Goal: Information Seeking & Learning: Learn about a topic

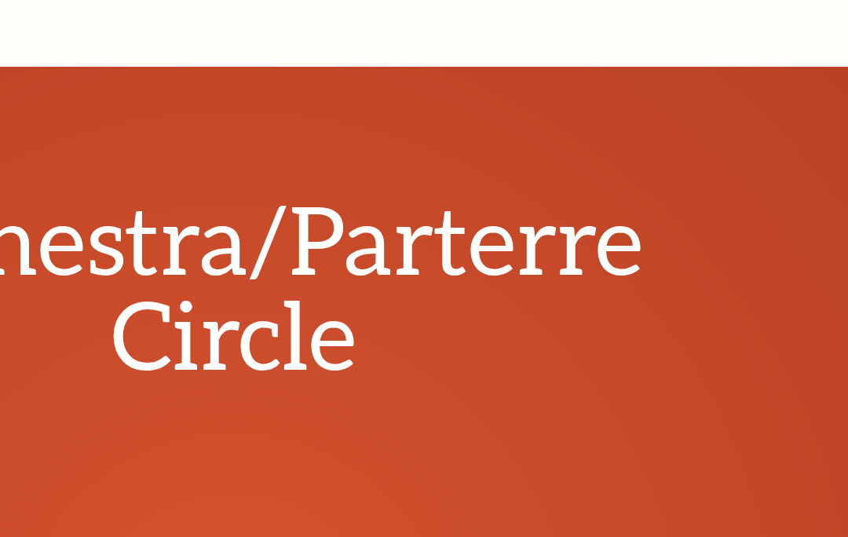
click at [271, 193] on div "view map" at bounding box center [526, 91] width 510 height 315
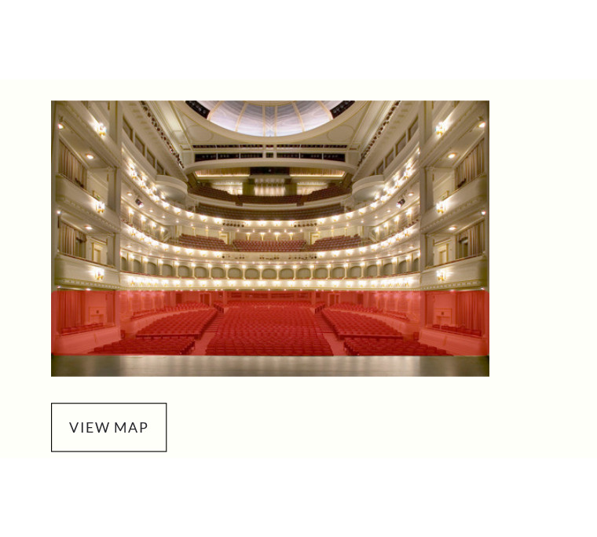
scroll to position [348, 0]
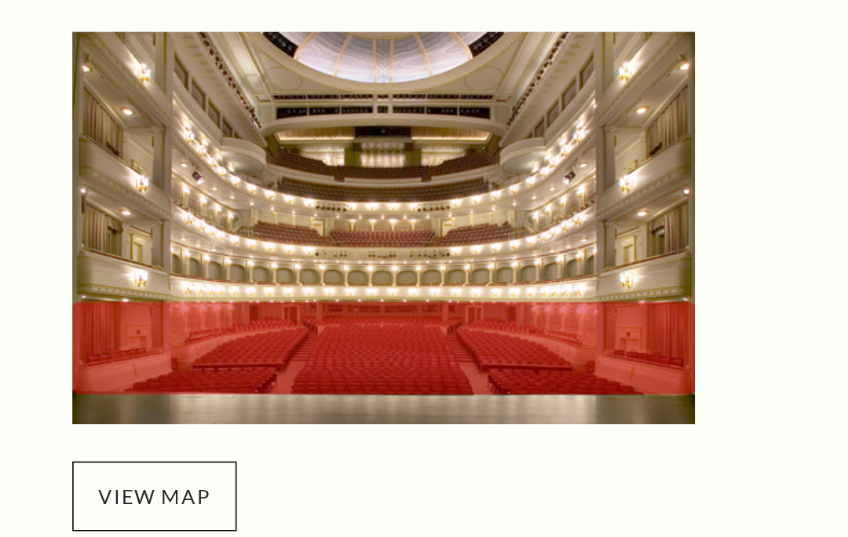
click at [271, 445] on span "view map" at bounding box center [323, 467] width 104 height 44
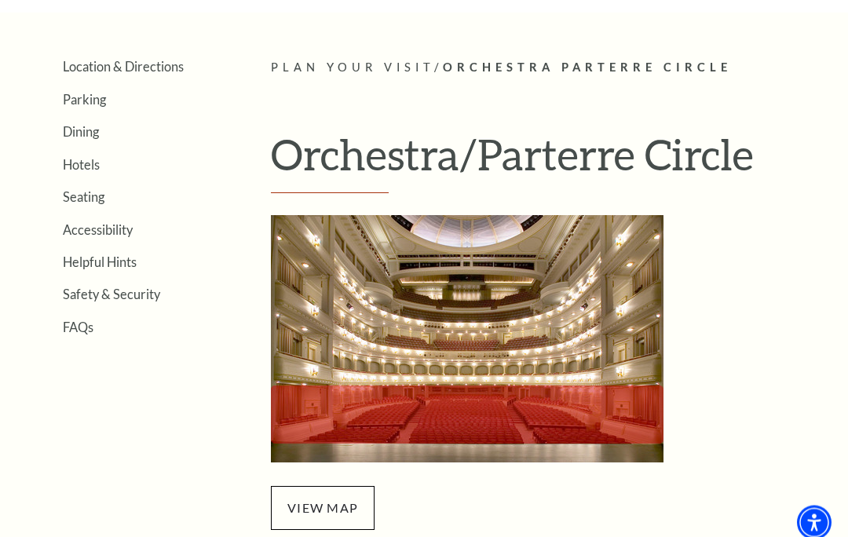
scroll to position [307, 0]
click at [588, 312] on img "Orchestra/Parterre Circle Seating Map - open in a new tab" at bounding box center [467, 338] width 393 height 247
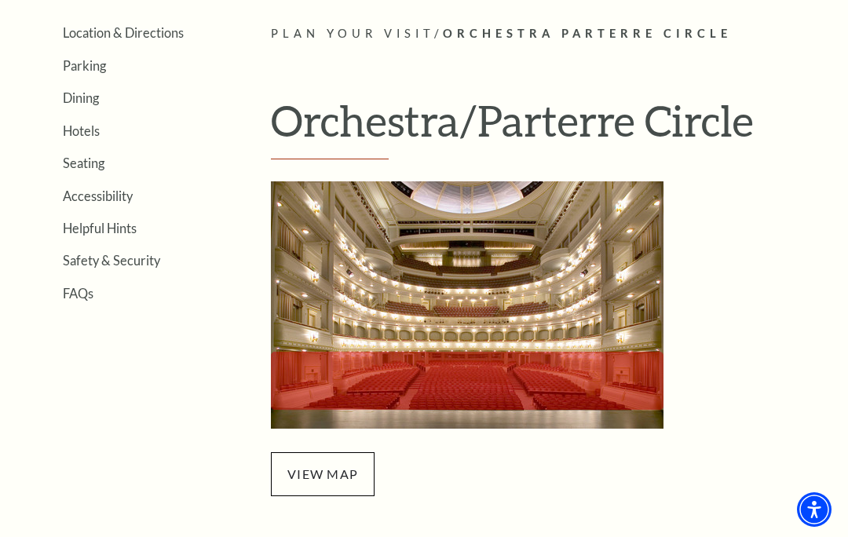
click at [345, 474] on span "view map" at bounding box center [323, 474] width 104 height 44
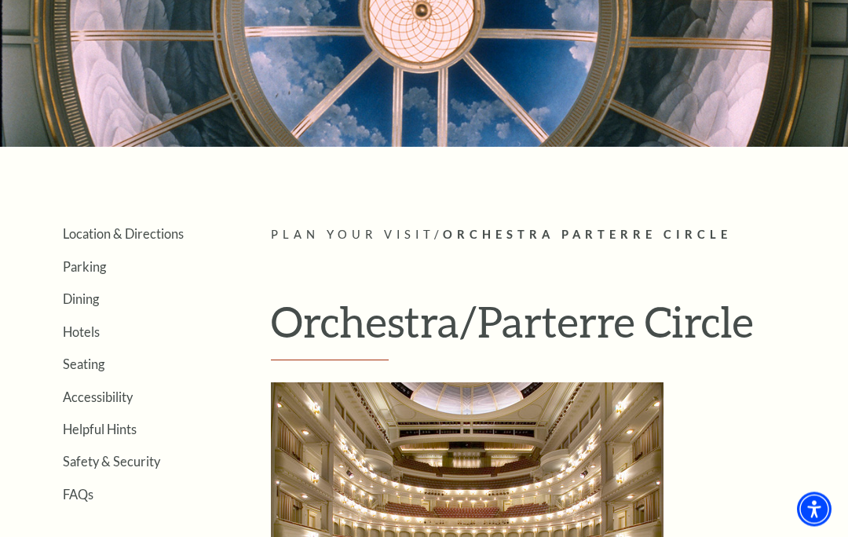
scroll to position [140, 0]
click at [103, 366] on link "Seating" at bounding box center [84, 364] width 42 height 15
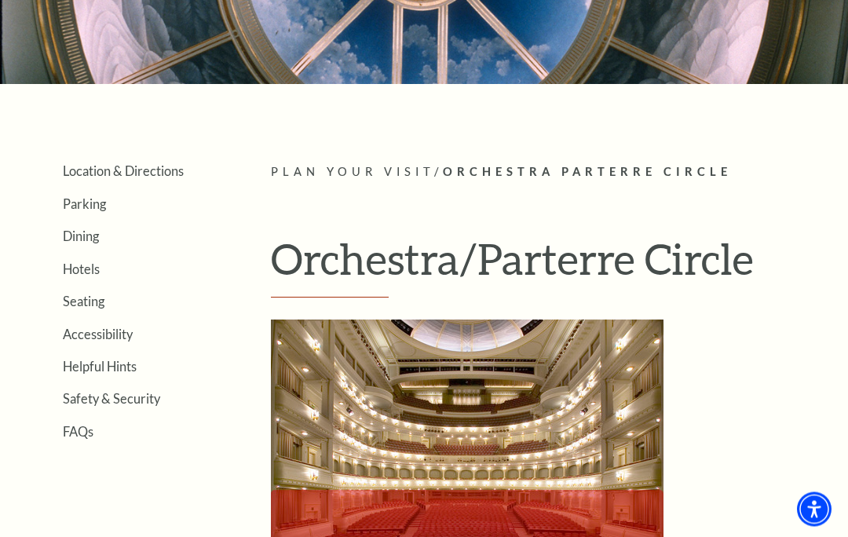
scroll to position [0, 0]
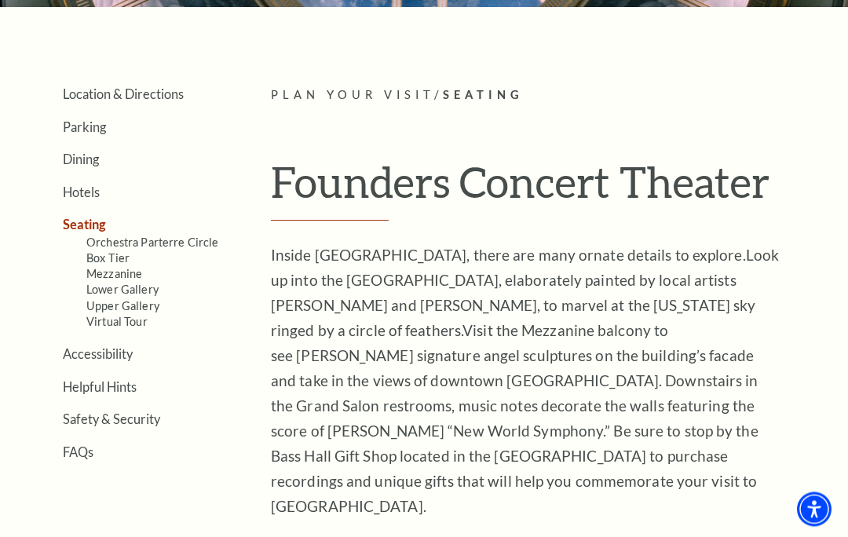
scroll to position [280, 0]
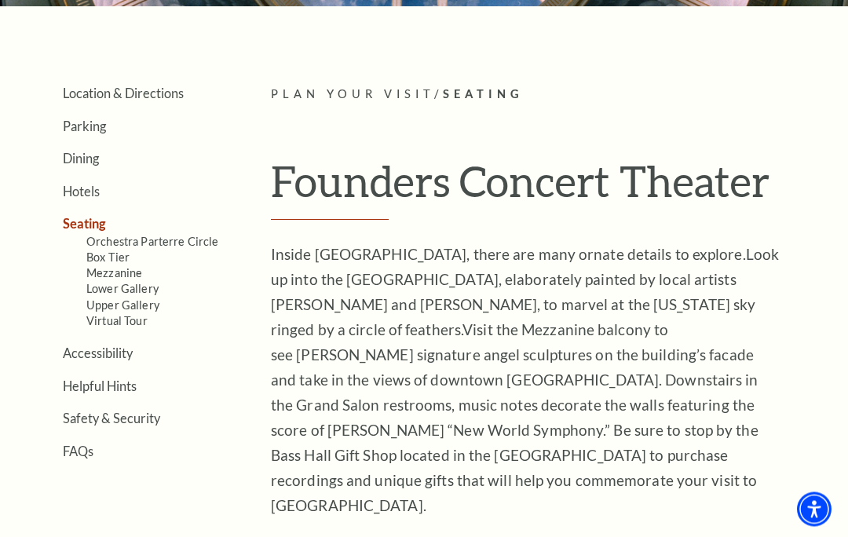
click at [137, 270] on link "Mezzanine" at bounding box center [114, 273] width 56 height 13
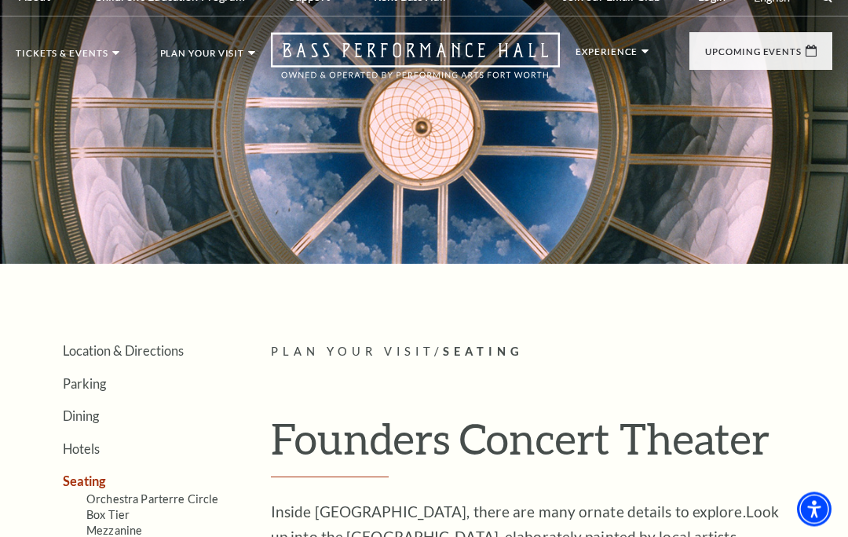
scroll to position [0, 0]
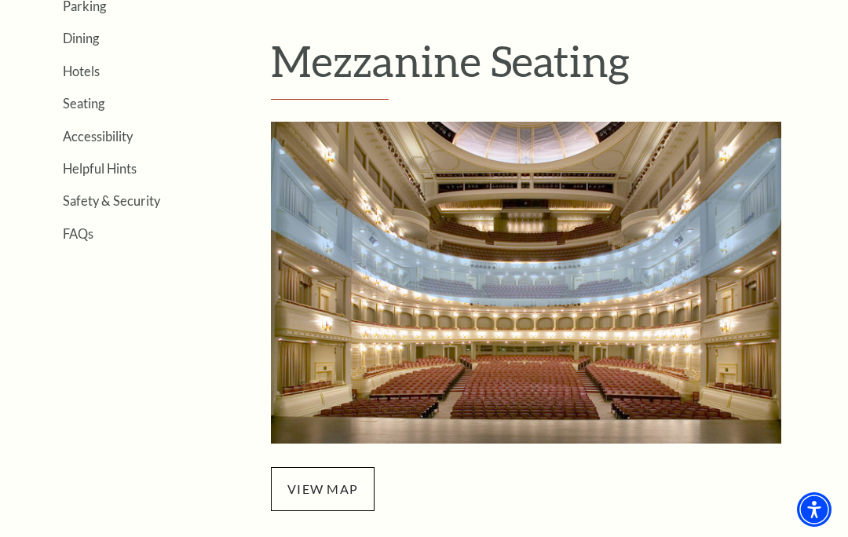
scroll to position [416, 0]
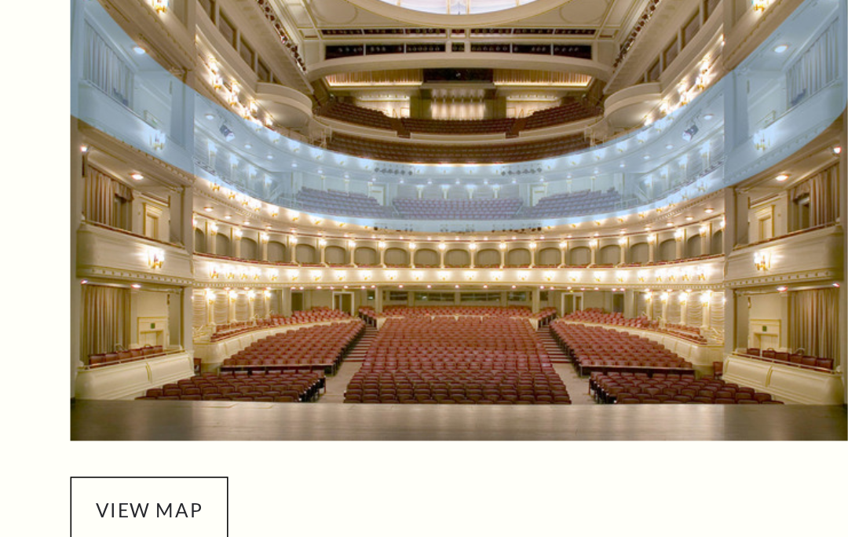
click at [271, 452] on span "view map" at bounding box center [323, 474] width 104 height 44
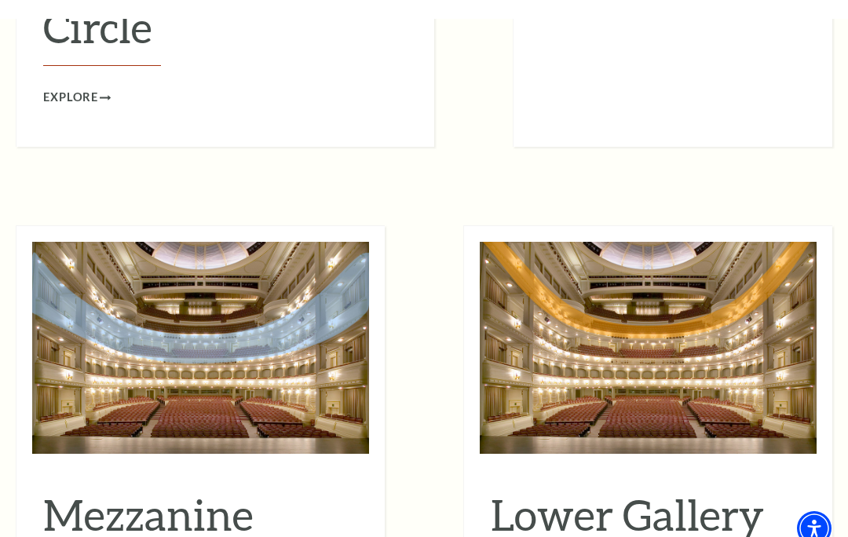
scroll to position [1758, 0]
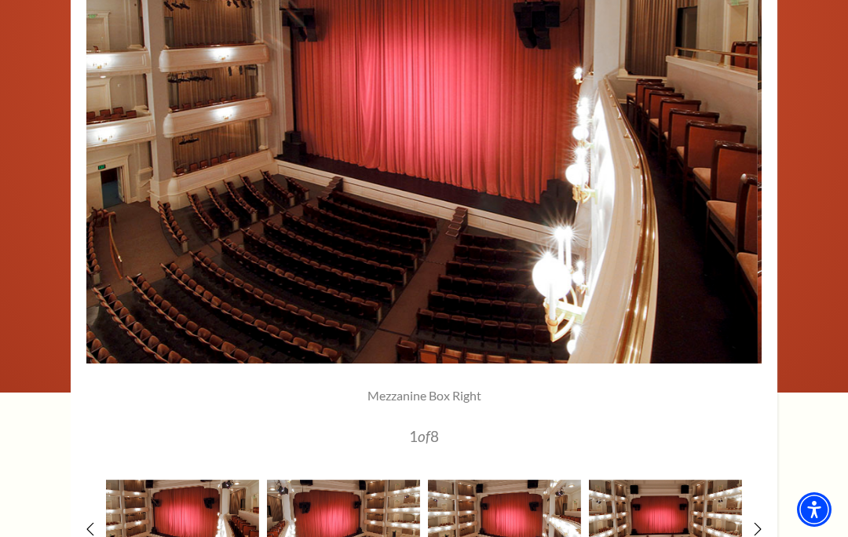
scroll to position [1225, 0]
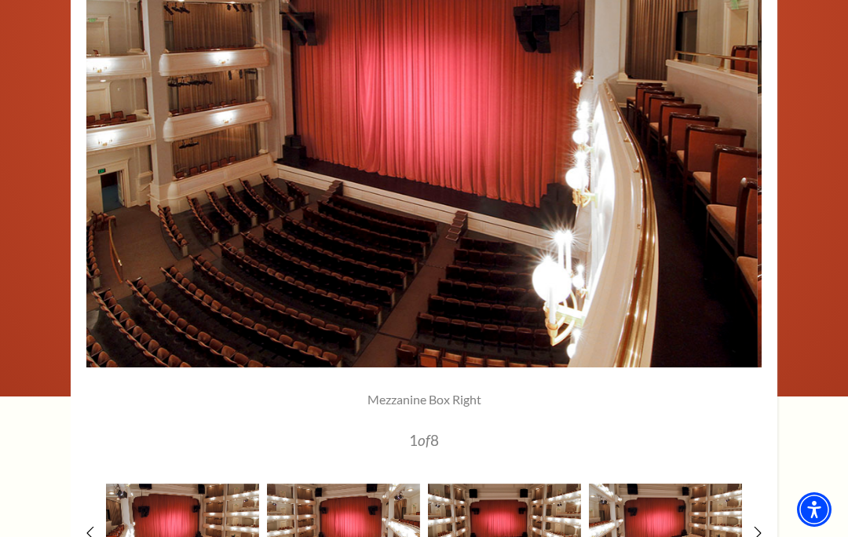
click at [755, 529] on icon at bounding box center [758, 532] width 8 height 13
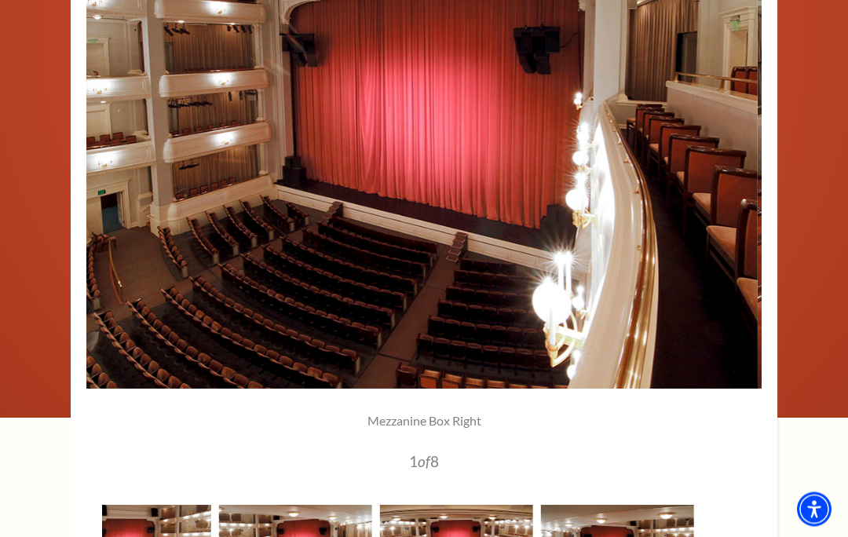
scroll to position [1204, 0]
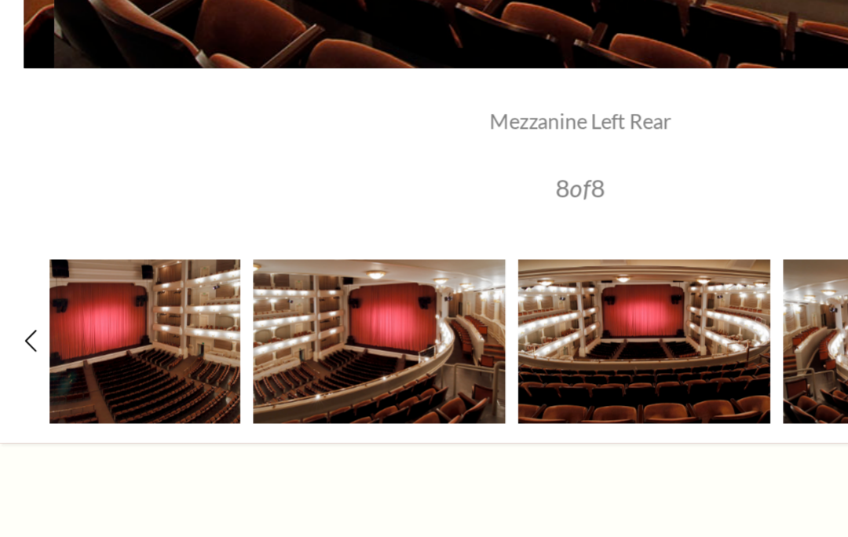
scroll to position [1383, 0]
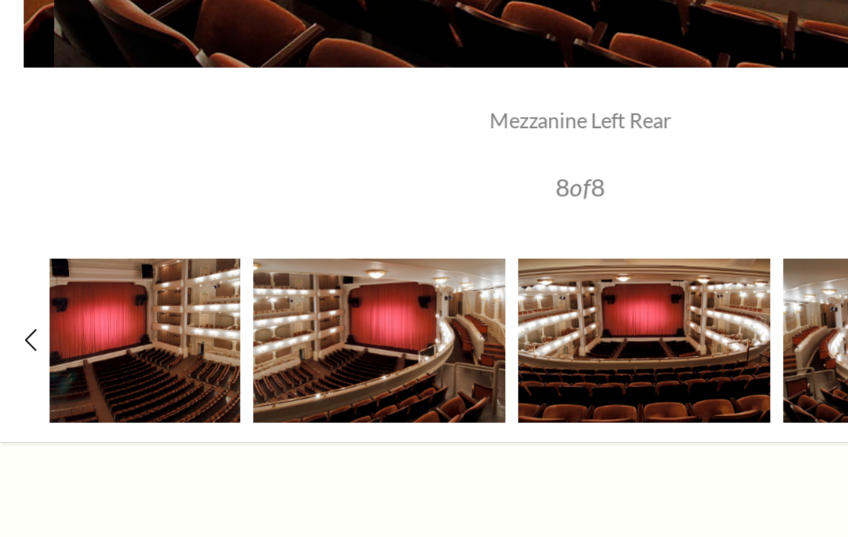
click at [113, 326] on img at bounding box center [140, 376] width 153 height 101
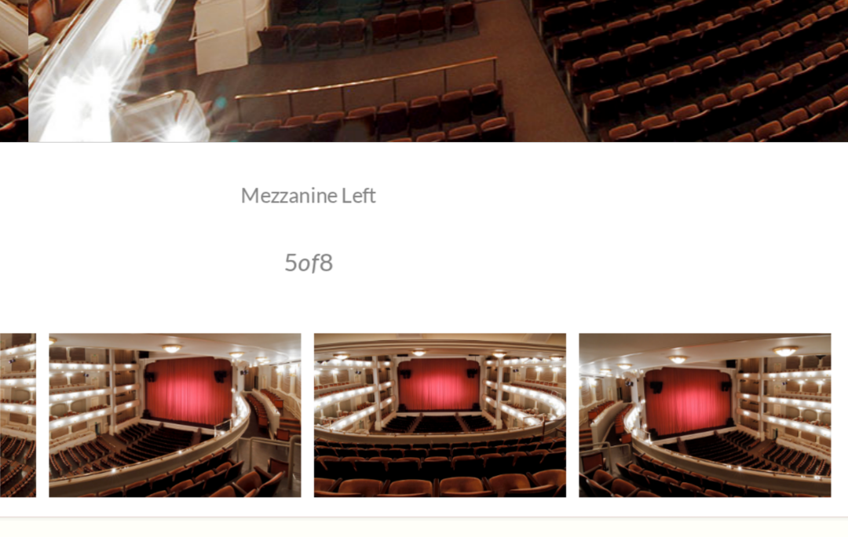
scroll to position [1348, 0]
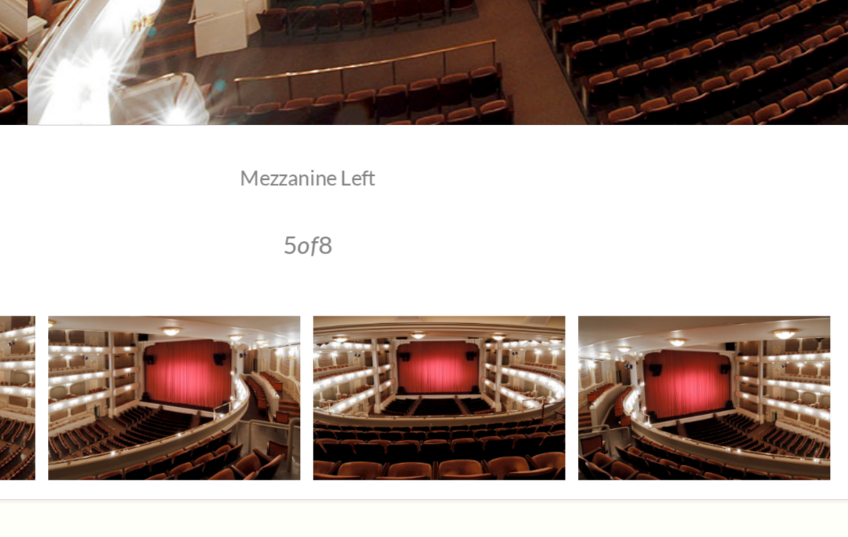
click at [588, 360] on img at bounding box center [664, 410] width 153 height 101
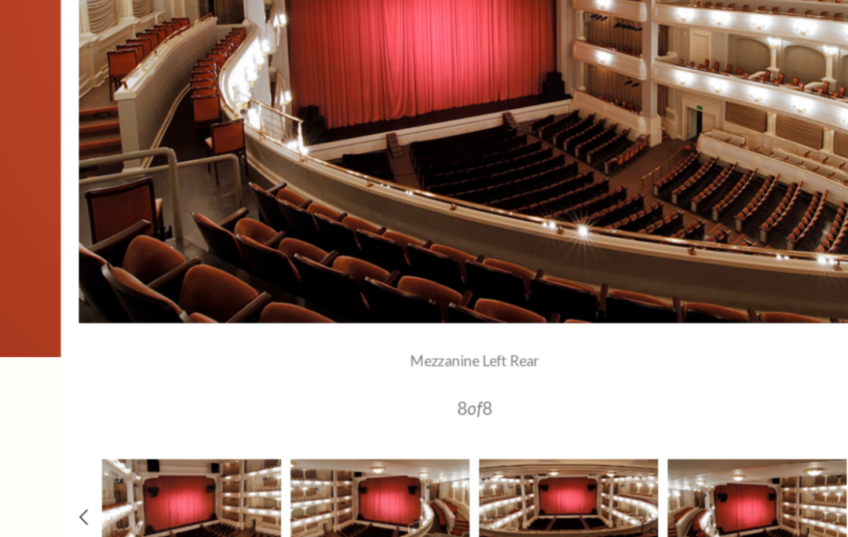
scroll to position [1319, 0]
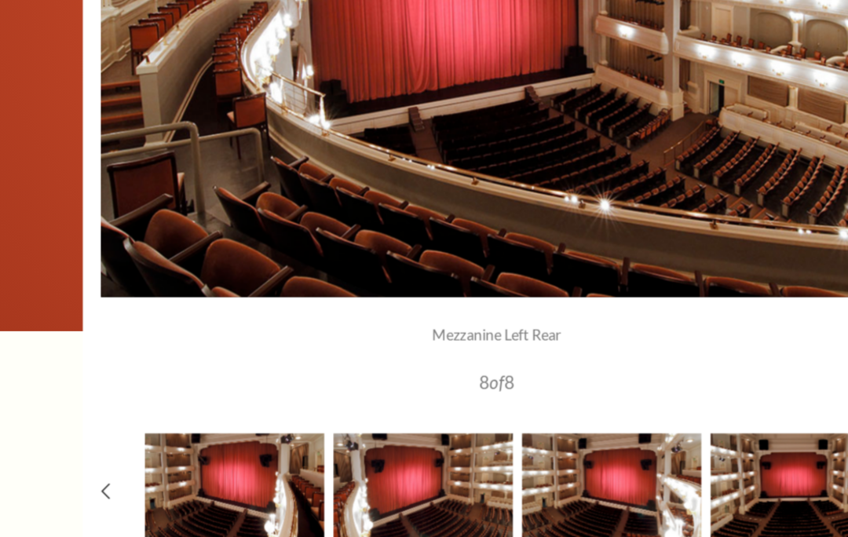
click at [190, 422] on img at bounding box center [200, 440] width 153 height 101
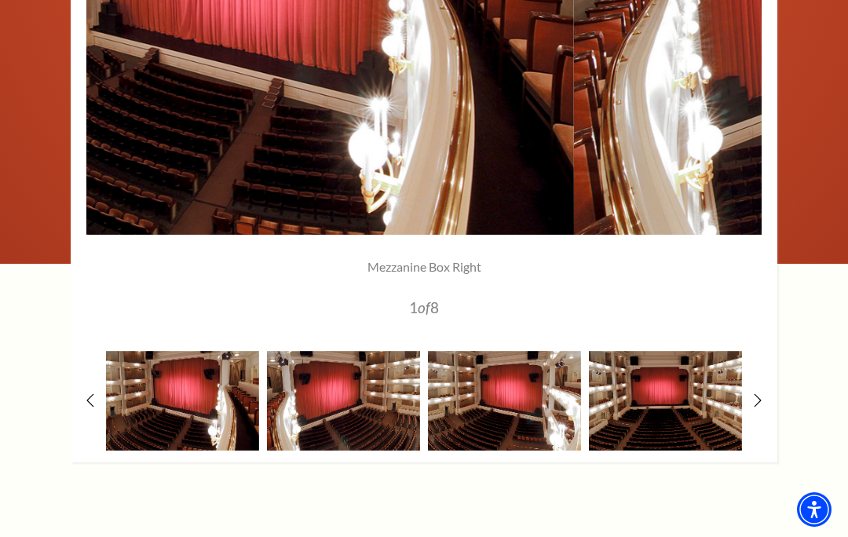
scroll to position [1355, 0]
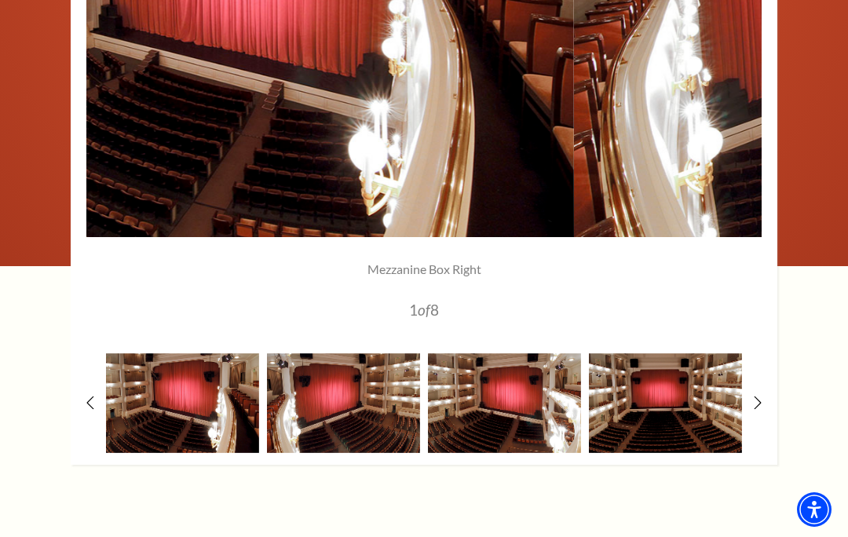
click at [201, 417] on img at bounding box center [182, 403] width 153 height 101
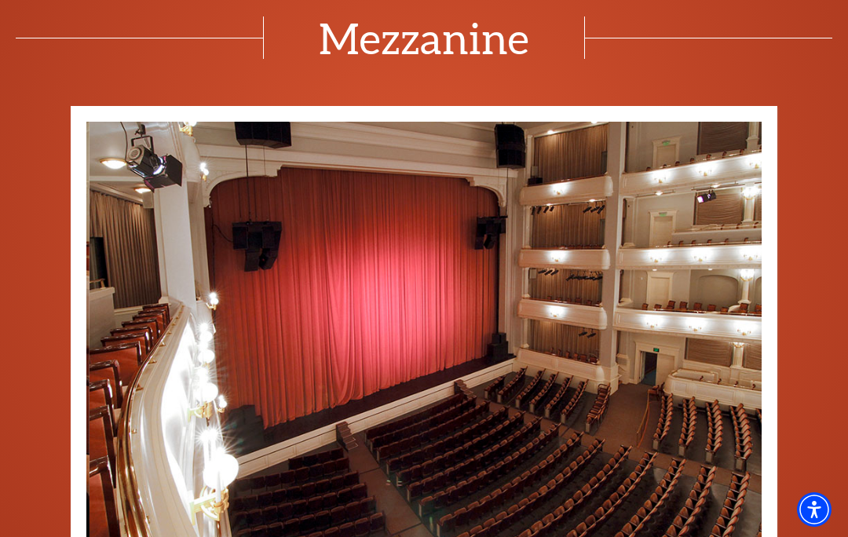
scroll to position [1058, 0]
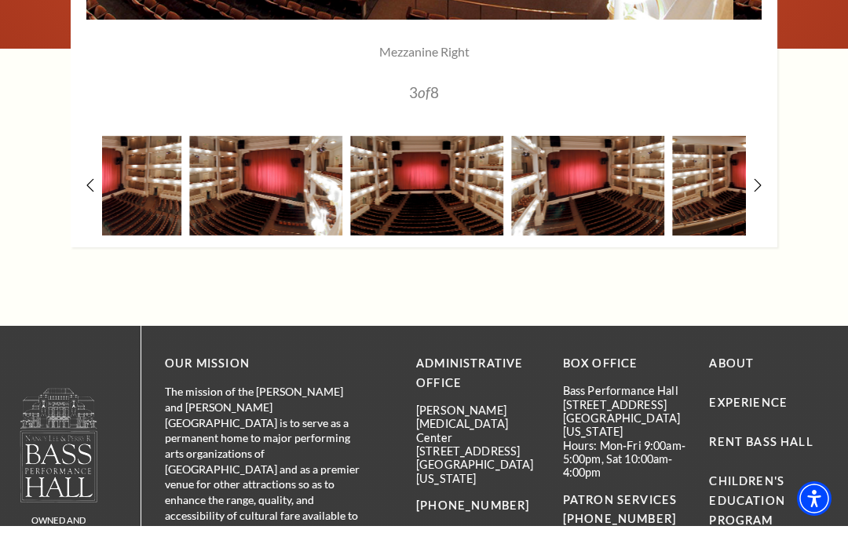
scroll to position [1571, 0]
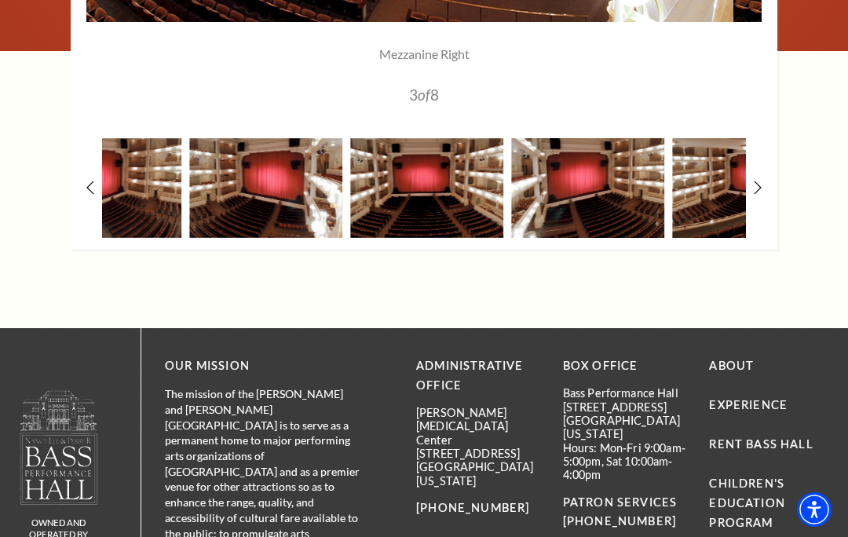
click at [759, 189] on icon at bounding box center [758, 187] width 8 height 13
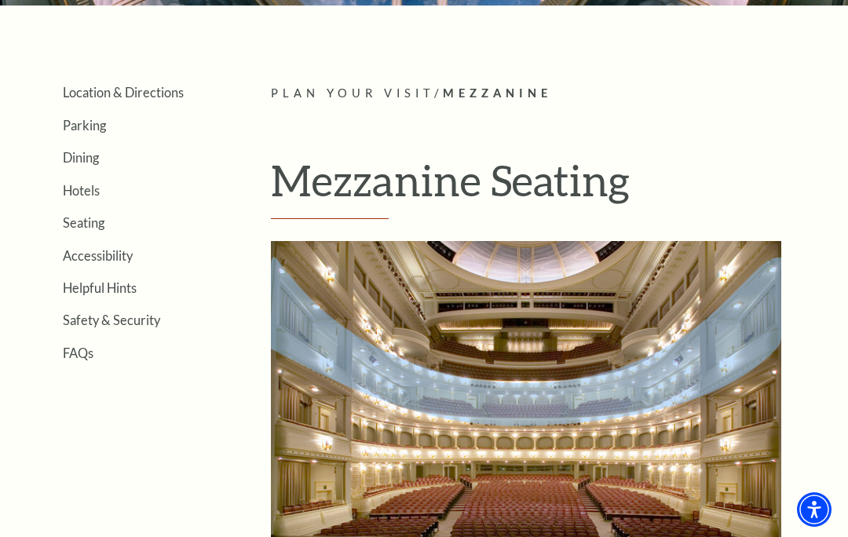
scroll to position [269, 0]
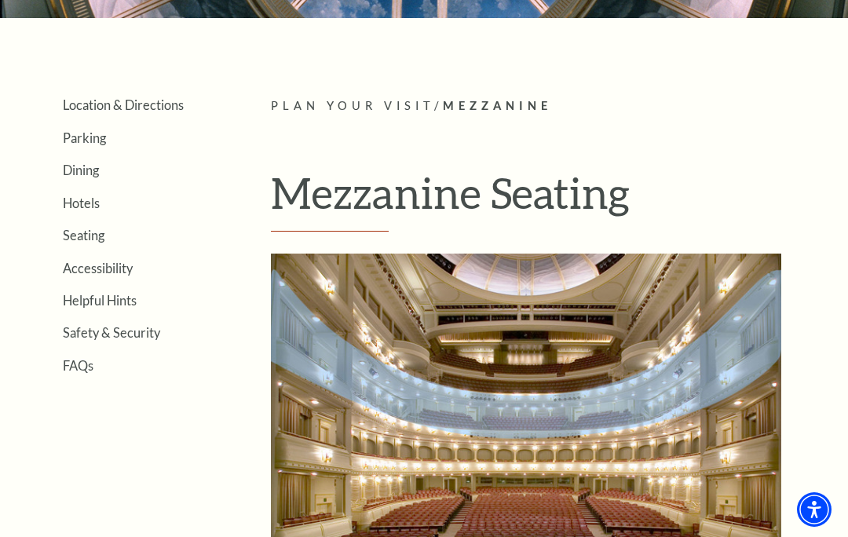
click at [94, 229] on link "Seating" at bounding box center [84, 235] width 42 height 15
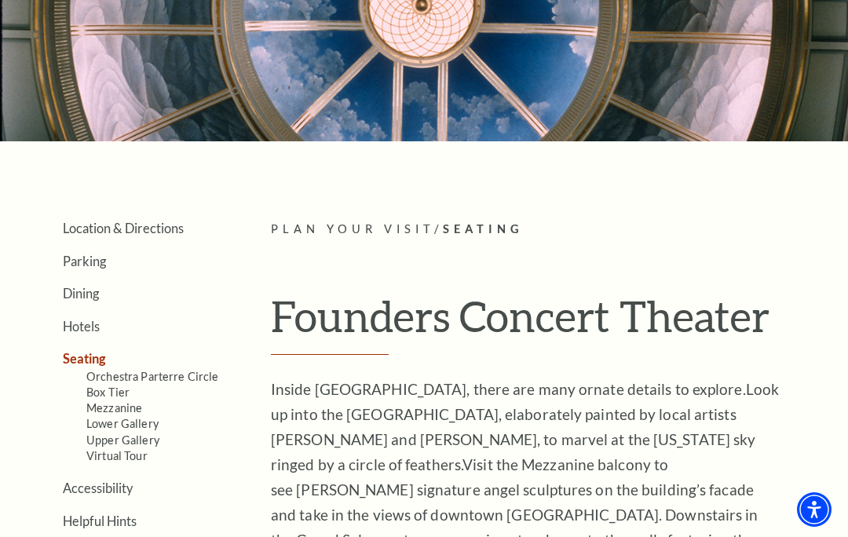
scroll to position [182, 0]
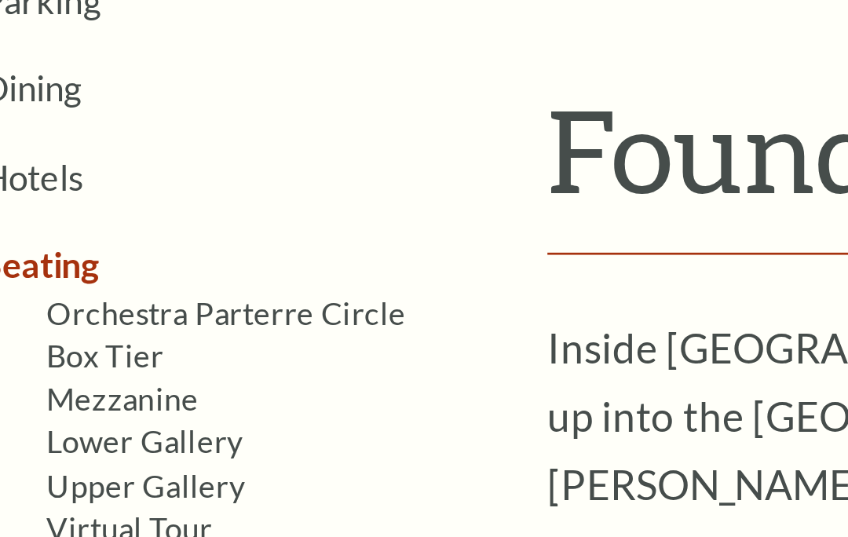
click at [86, 349] on link "Box Tier" at bounding box center [107, 355] width 43 height 13
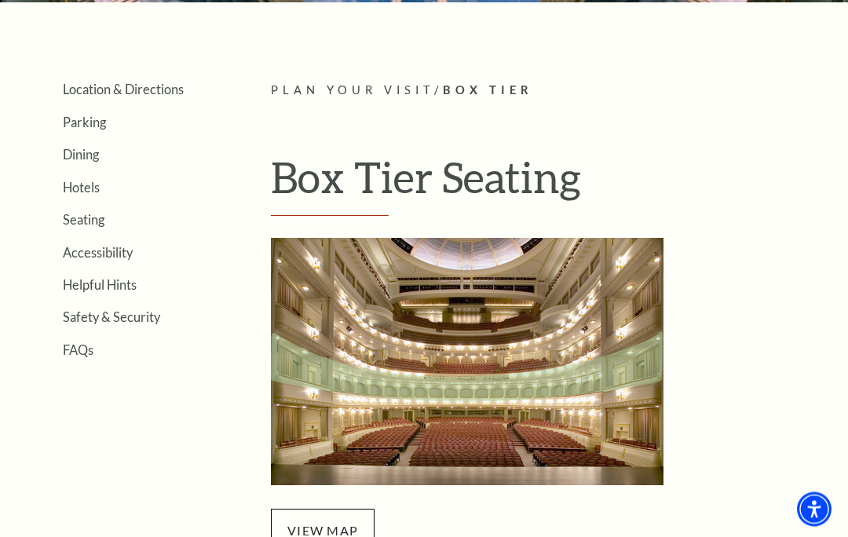
scroll to position [324, 0]
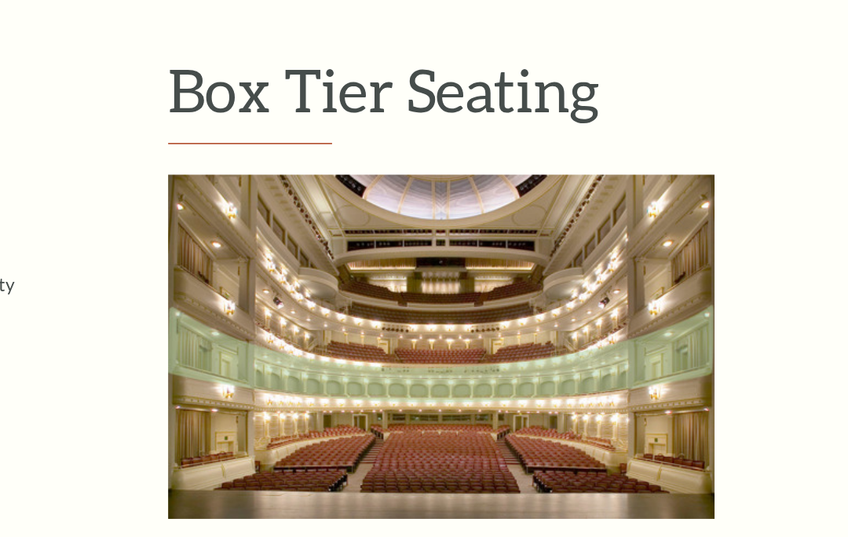
click at [271, 469] on span "view map" at bounding box center [323, 491] width 104 height 44
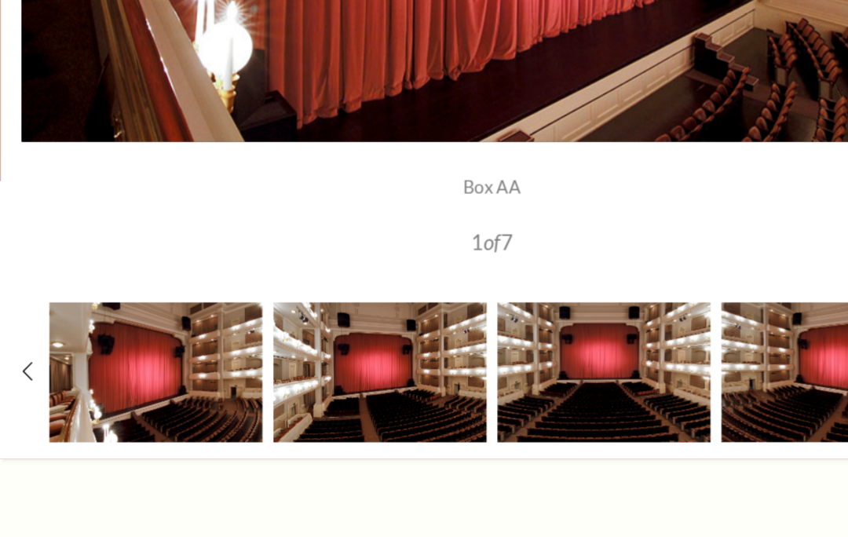
scroll to position [1314, 0]
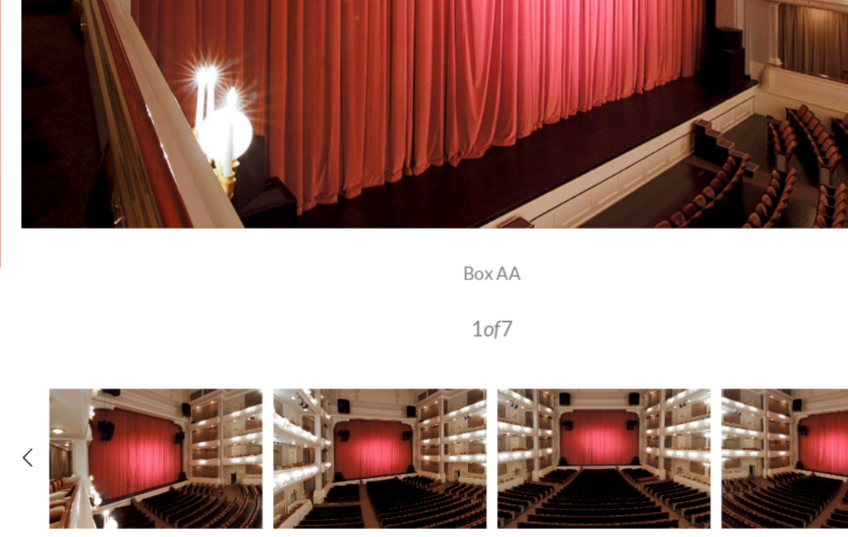
click at [288, 341] on img at bounding box center [343, 370] width 153 height 101
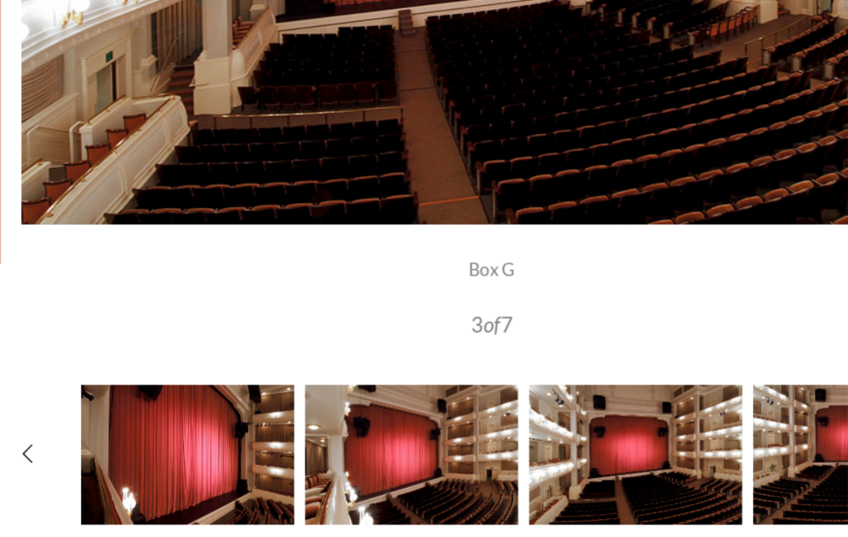
scroll to position [1256, 0]
click at [308, 379] on img at bounding box center [366, 429] width 153 height 101
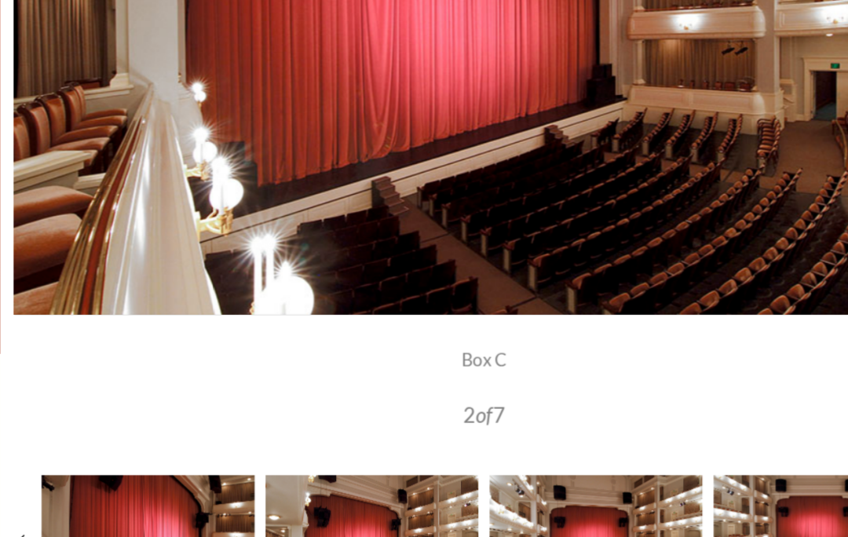
scroll to position [1282, 0]
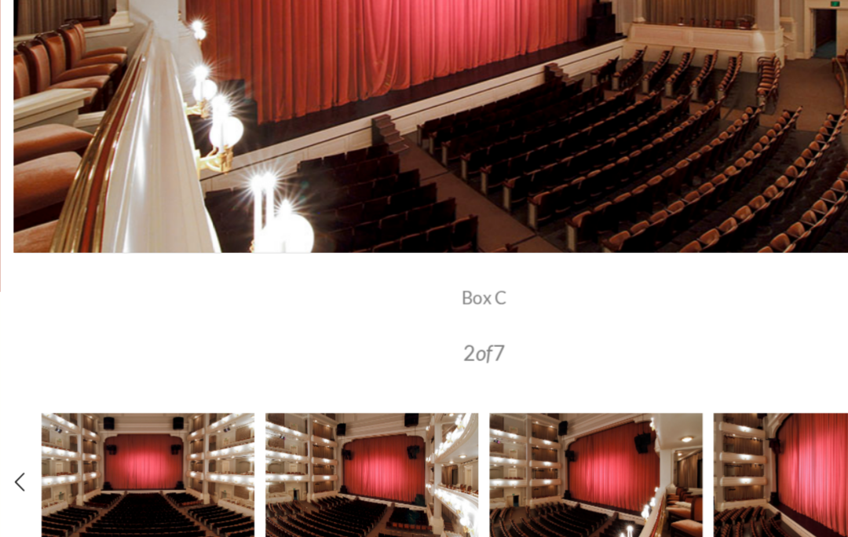
click at [122, 367] on img at bounding box center [182, 403] width 153 height 101
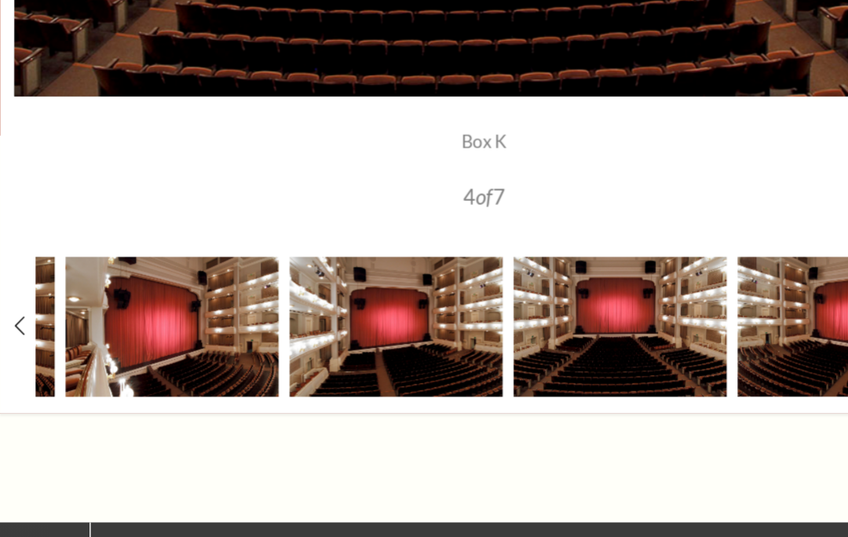
scroll to position [1450, 0]
click at [86, 229] on icon at bounding box center [90, 233] width 8 height 13
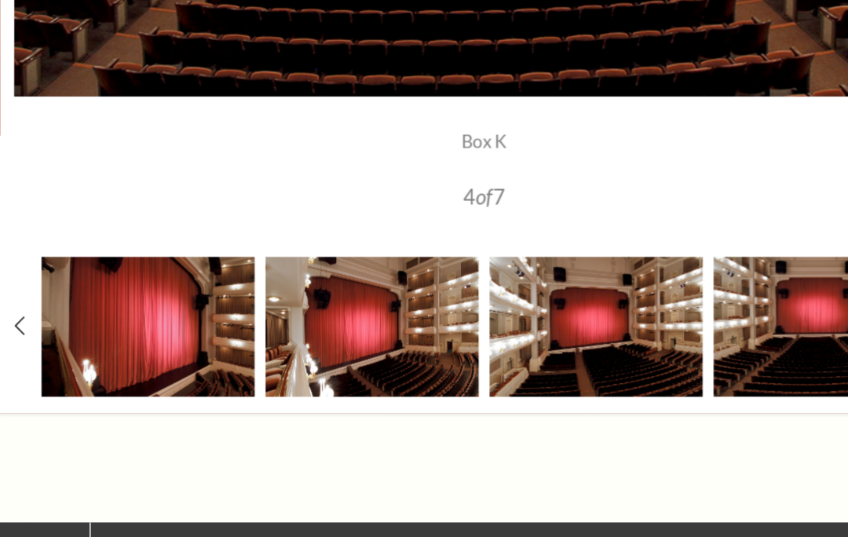
click at [106, 233] on img at bounding box center [182, 235] width 153 height 101
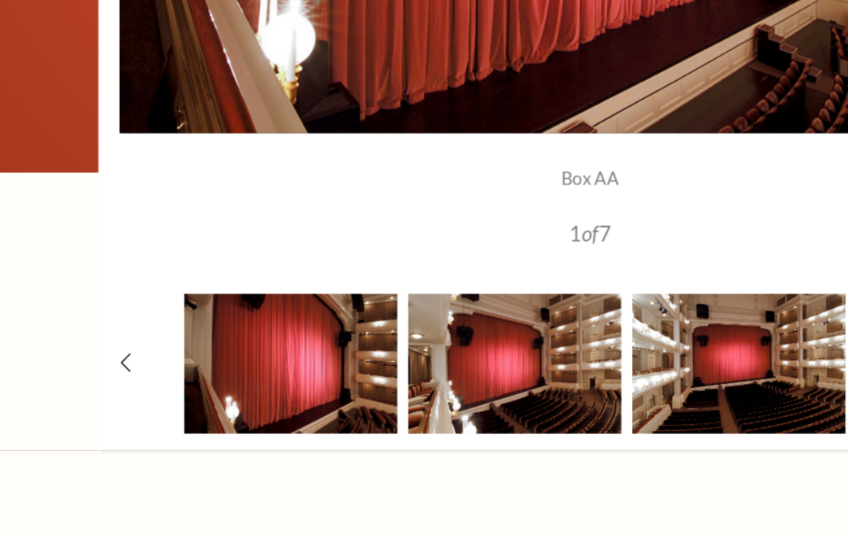
scroll to position [1349, 0]
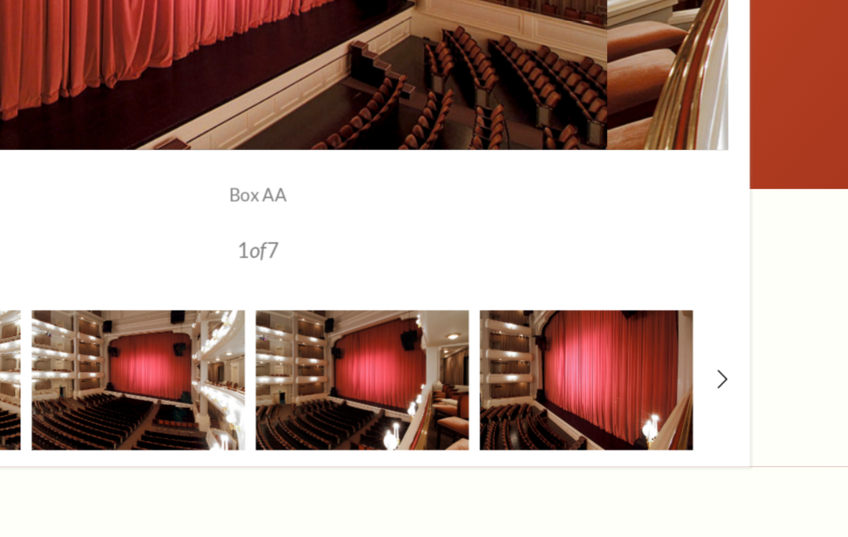
click at [584, 285] on img at bounding box center [660, 335] width 153 height 101
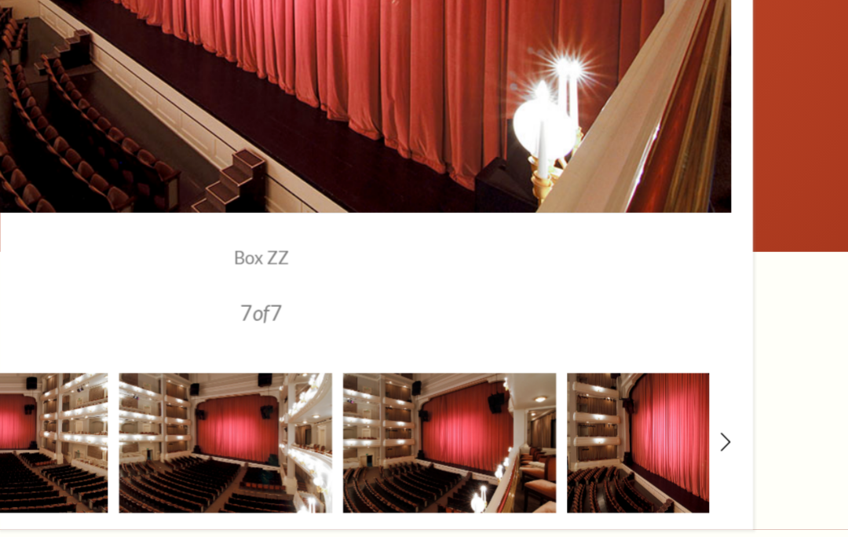
scroll to position [1268, 0]
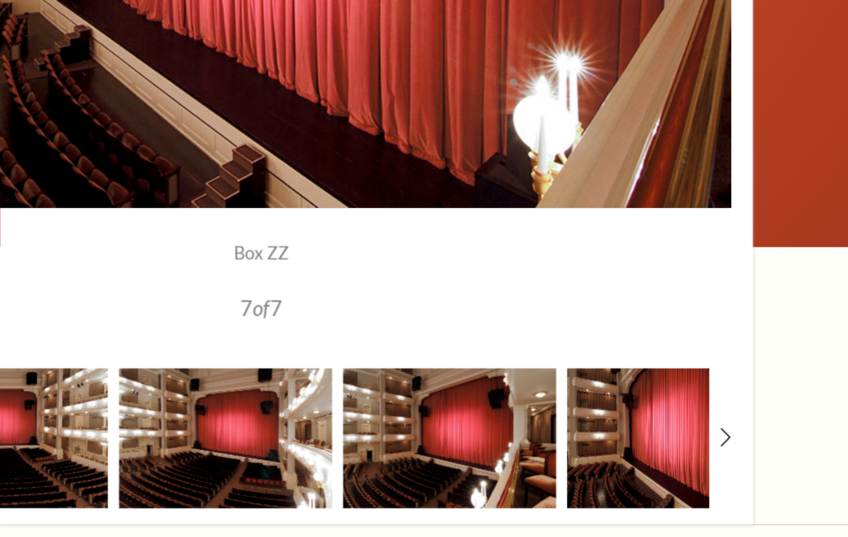
click at [483, 367] on img at bounding box center [559, 417] width 153 height 101
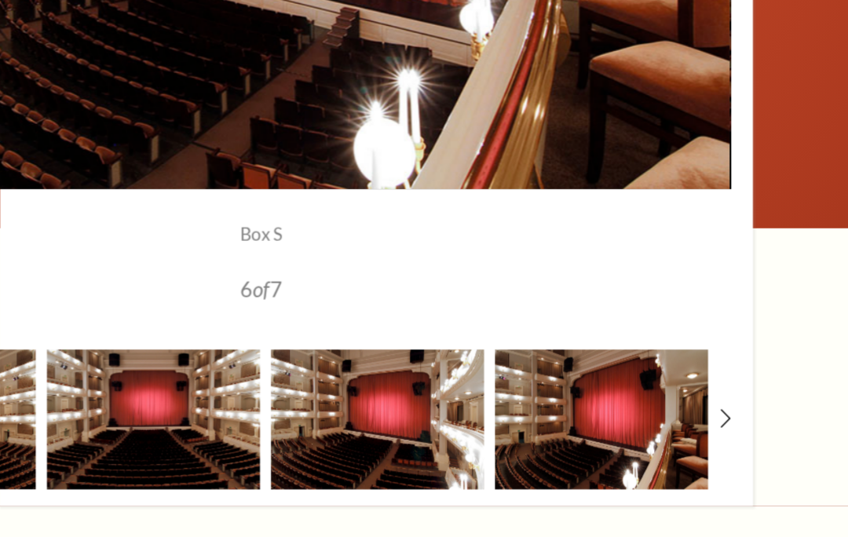
scroll to position [1282, 0]
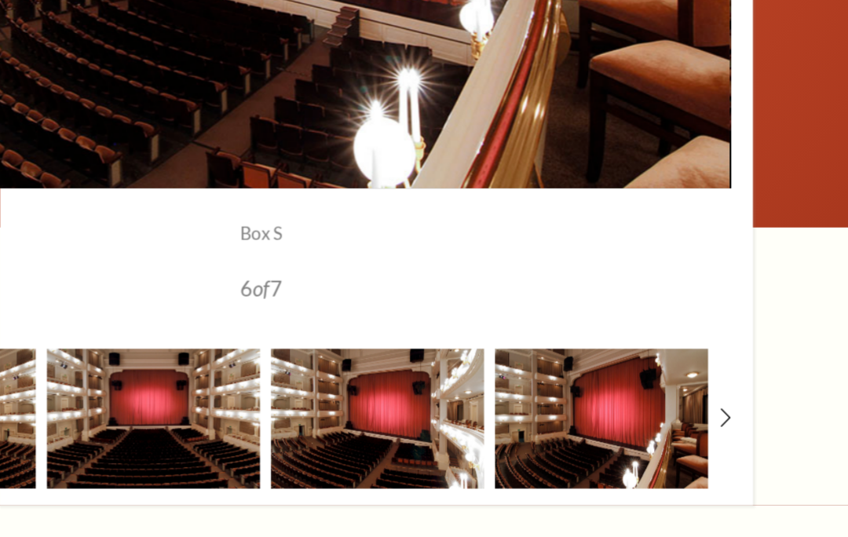
click at [431, 353] on img at bounding box center [507, 403] width 153 height 101
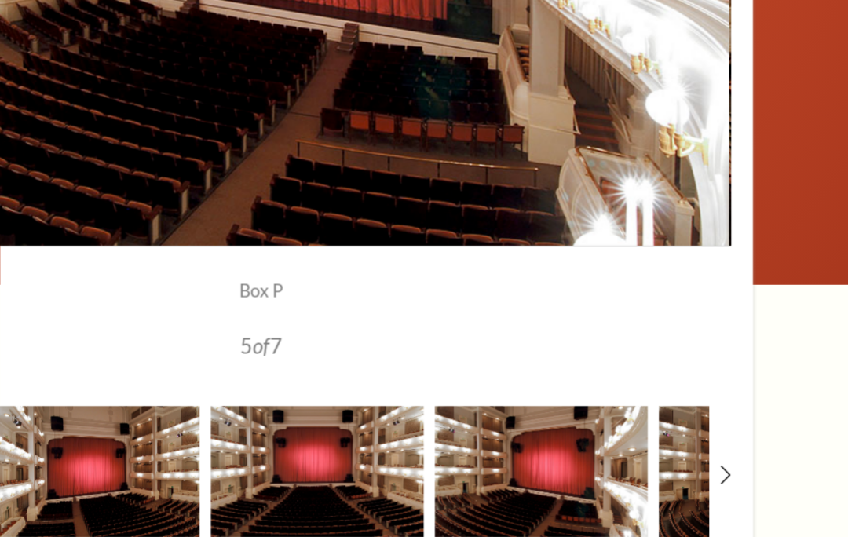
scroll to position [1241, 0]
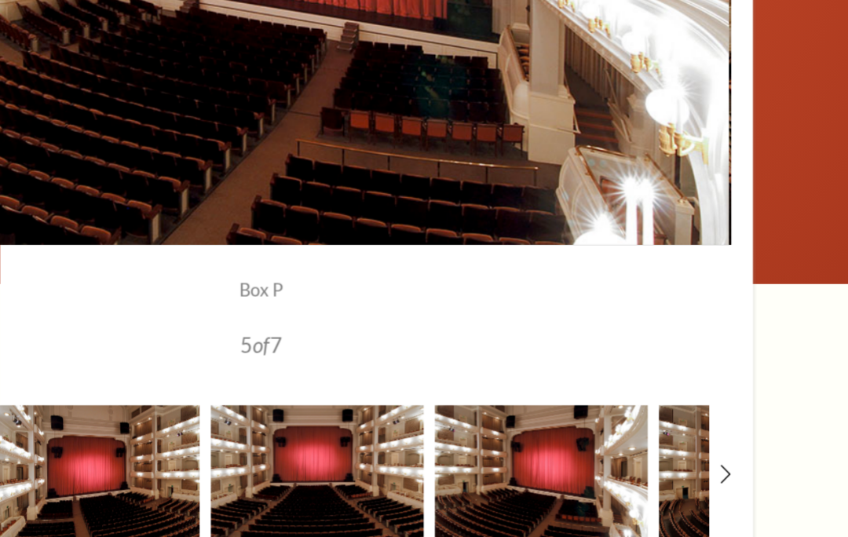
click at [388, 393] on img at bounding box center [464, 443] width 153 height 101
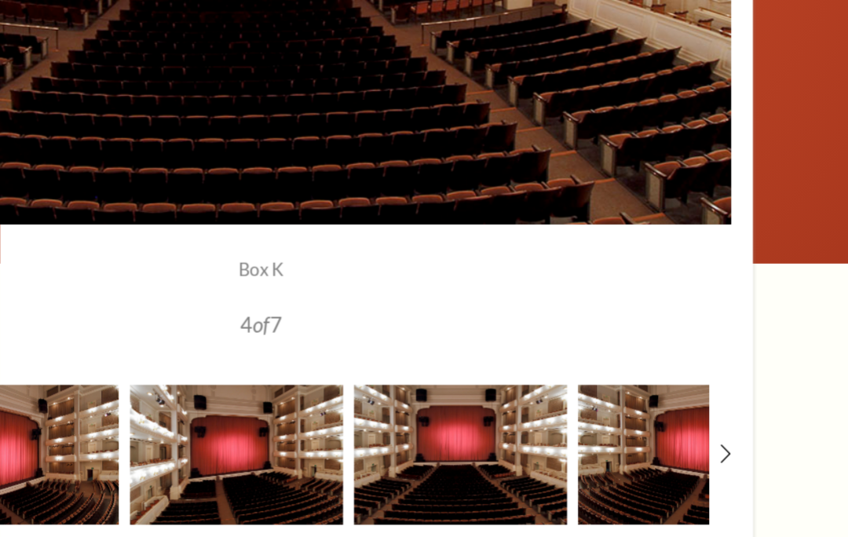
scroll to position [1256, 0]
click at [330, 379] on img at bounding box center [406, 429] width 153 height 101
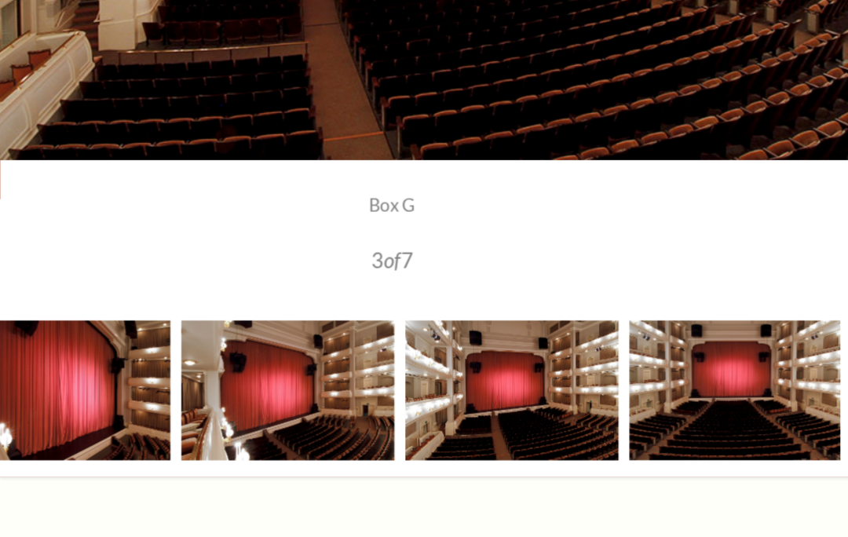
scroll to position [1303, 0]
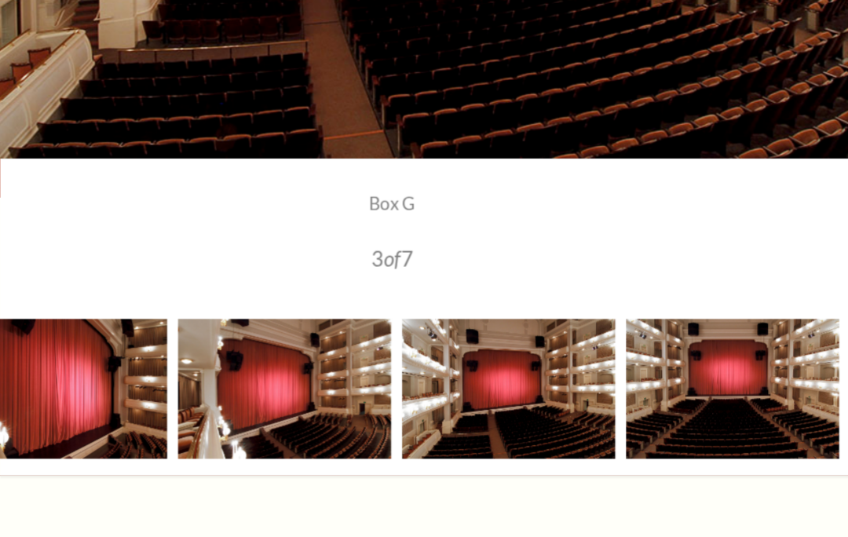
click at [270, 331] on img at bounding box center [346, 381] width 153 height 101
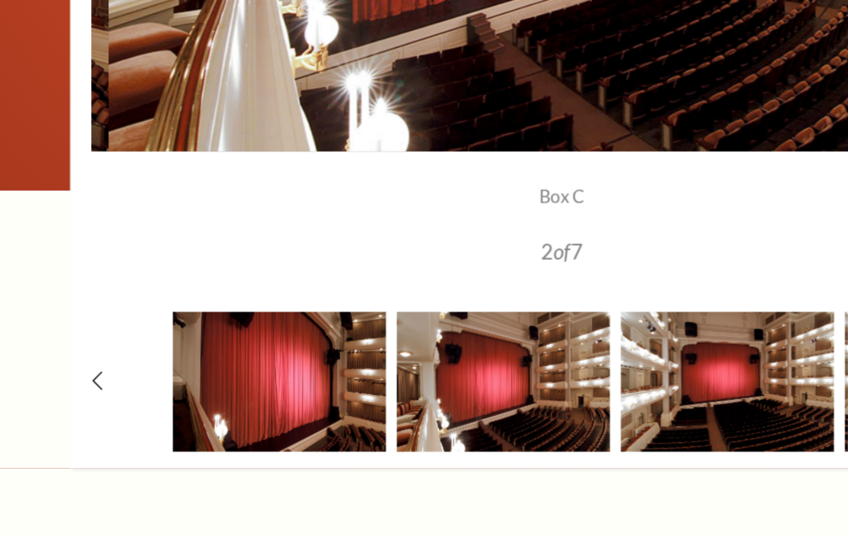
scroll to position [1407, 0]
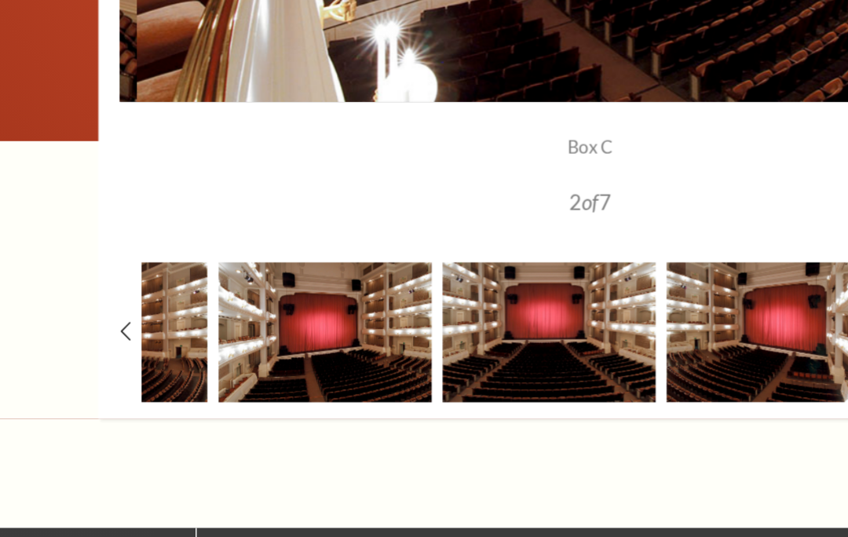
click at [247, 291] on img at bounding box center [233, 341] width 153 height 101
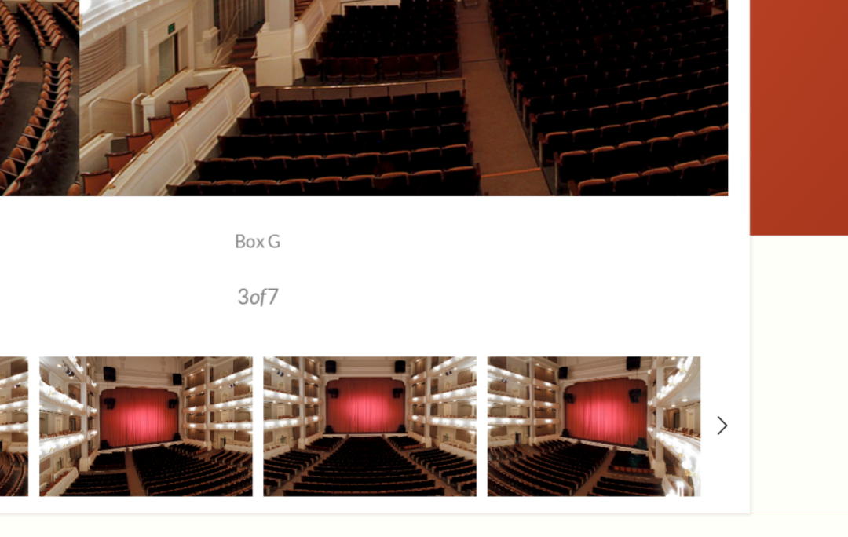
scroll to position [1276, 0]
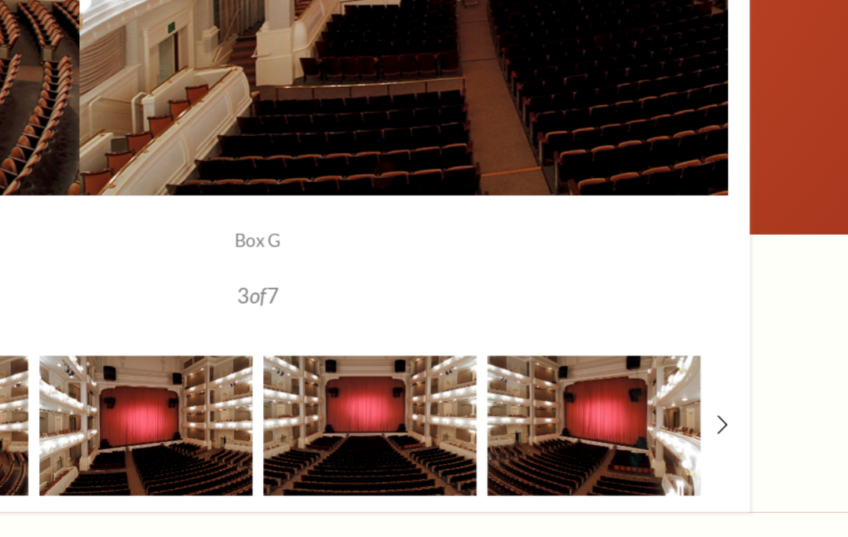
click at [754, 401] on icon at bounding box center [758, 407] width 8 height 13
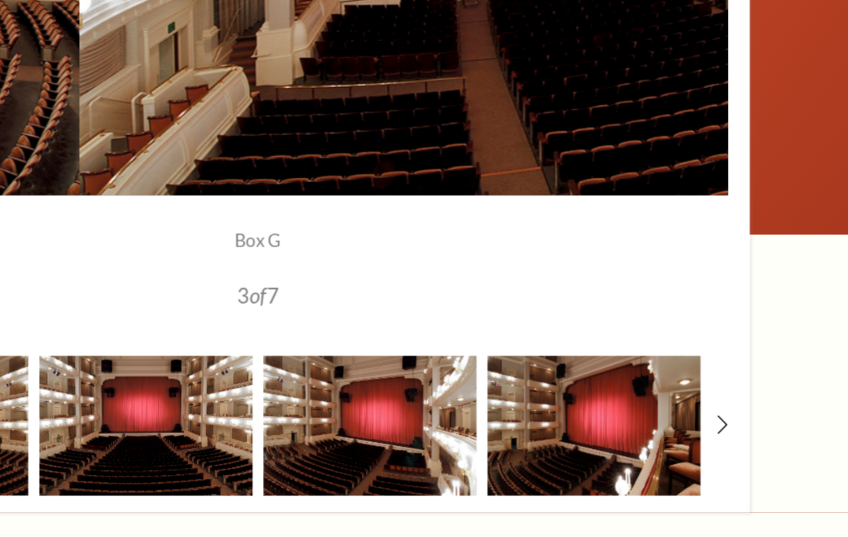
click at [754, 401] on icon at bounding box center [758, 407] width 8 height 13
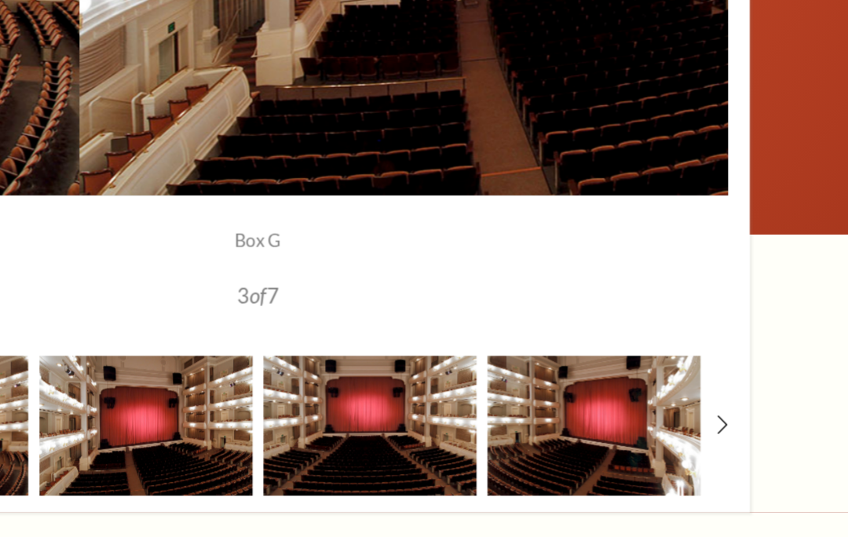
click at [530, 304] on div "Box AA 1 of 7 Box C 2 of 7 Box G 3 of 7 Box K 4 of 7 Box P 5 of 7 Box S 6 of" at bounding box center [424, 127] width 707 height 686
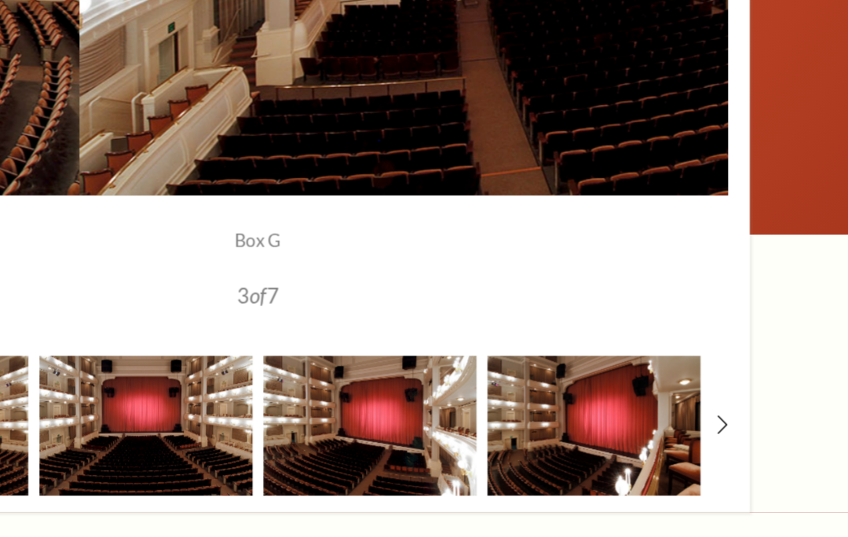
click at [514, 315] on div "Box AA 1 of 7 Box C 2 of 7 Box G 3 of 7 Box K 4 of 7 Box P 5 of 7 Box S 6 of" at bounding box center [424, 127] width 707 height 686
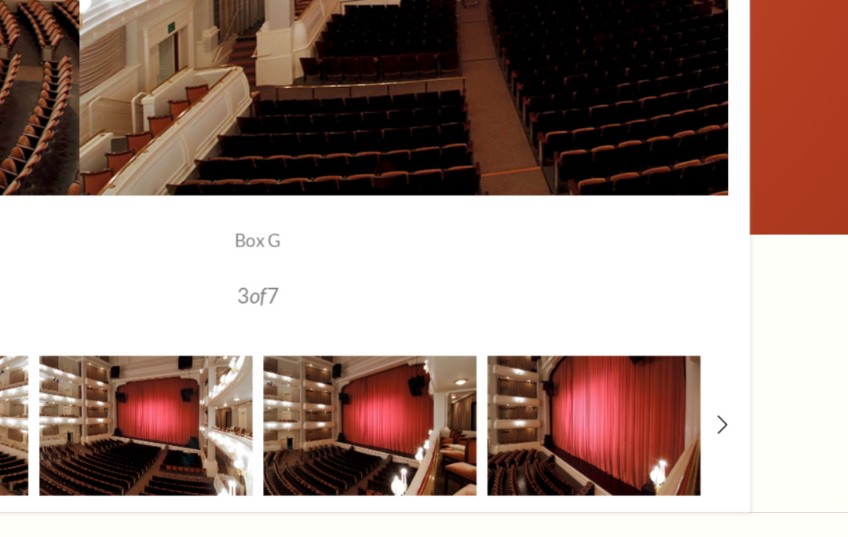
click at [755, 401] on use at bounding box center [758, 407] width 7 height 13
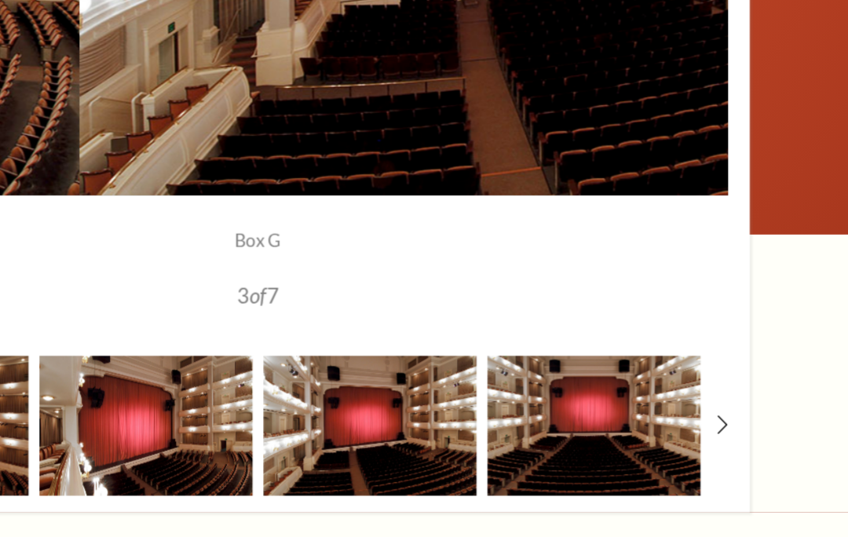
click at [750, 358] on img at bounding box center [826, 408] width 153 height 101
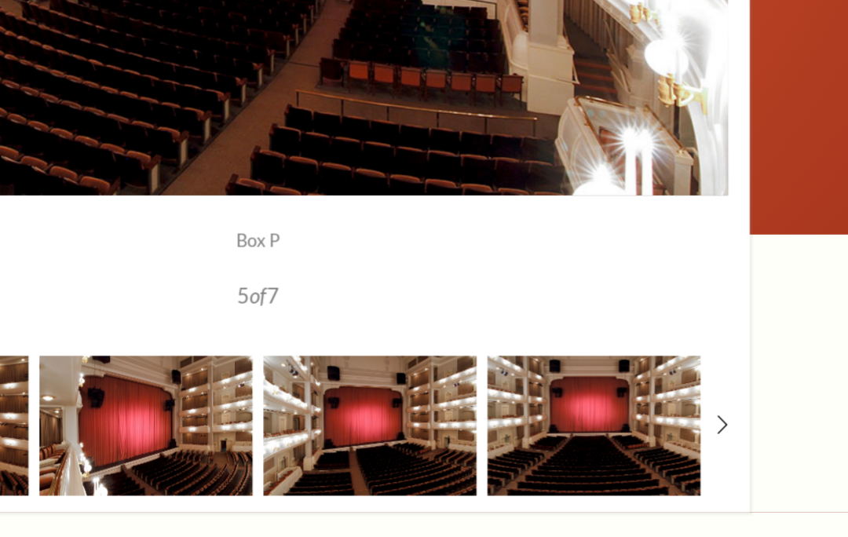
click at [754, 401] on div at bounding box center [758, 408] width 8 height 15
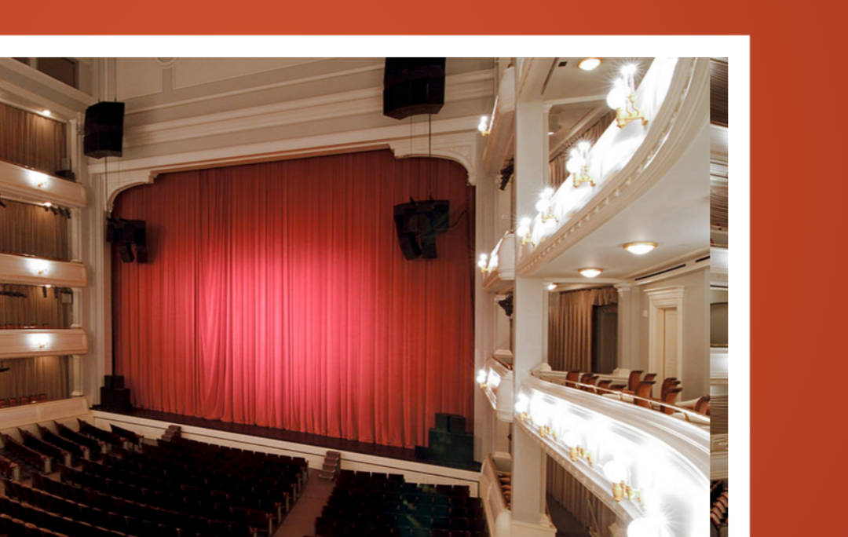
scroll to position [1031, 0]
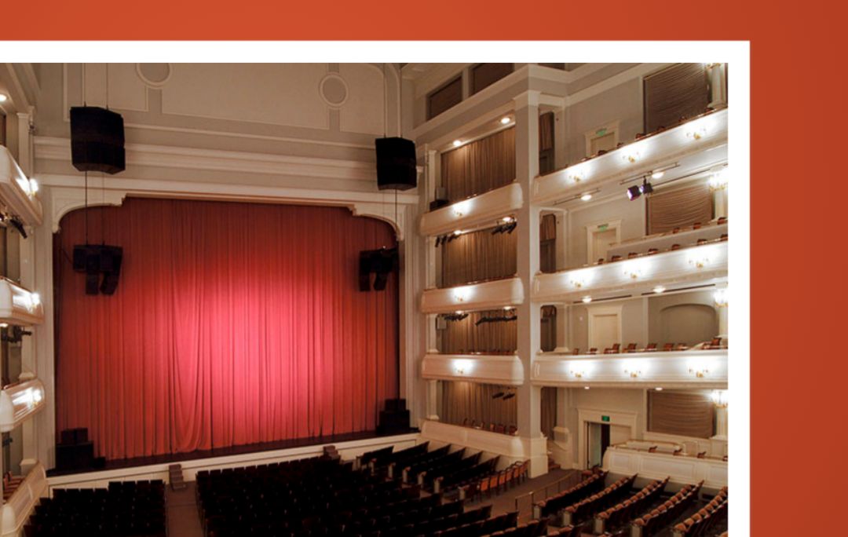
click at [532, 258] on div "Box AA 1 of 7 Box C 2 of 7 Box G 3 of 7 Box K 4 of 7 Box P 5 of 7 Box S 6 of" at bounding box center [424, 372] width 707 height 686
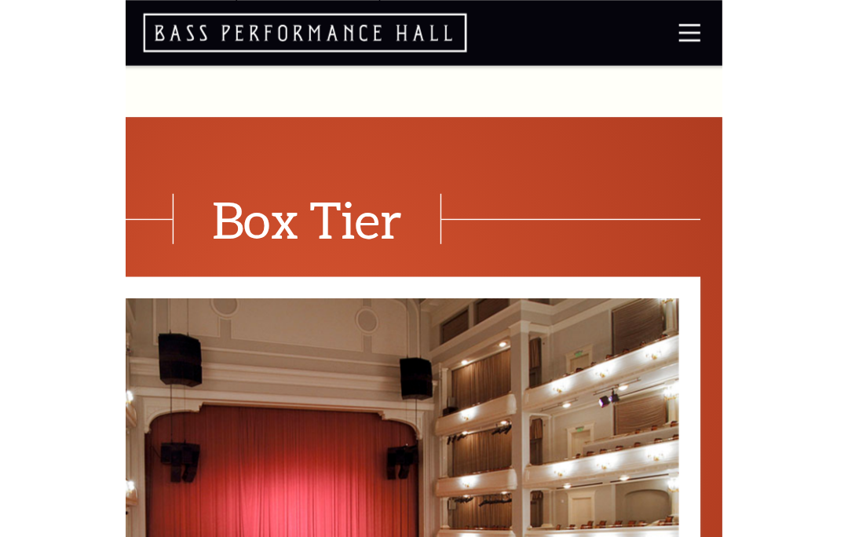
scroll to position [741, 0]
